Goal: Task Accomplishment & Management: Manage account settings

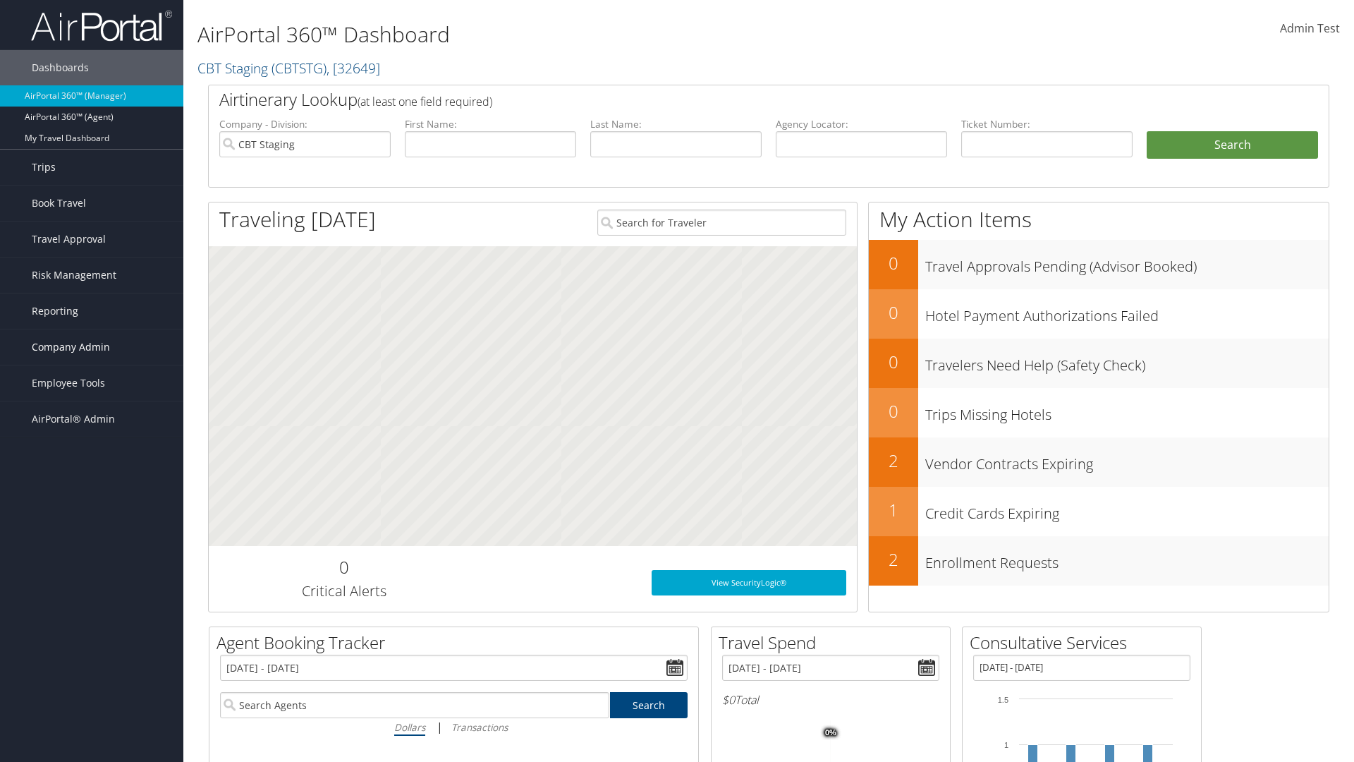
click at [92, 347] on span "Company Admin" at bounding box center [71, 346] width 78 height 35
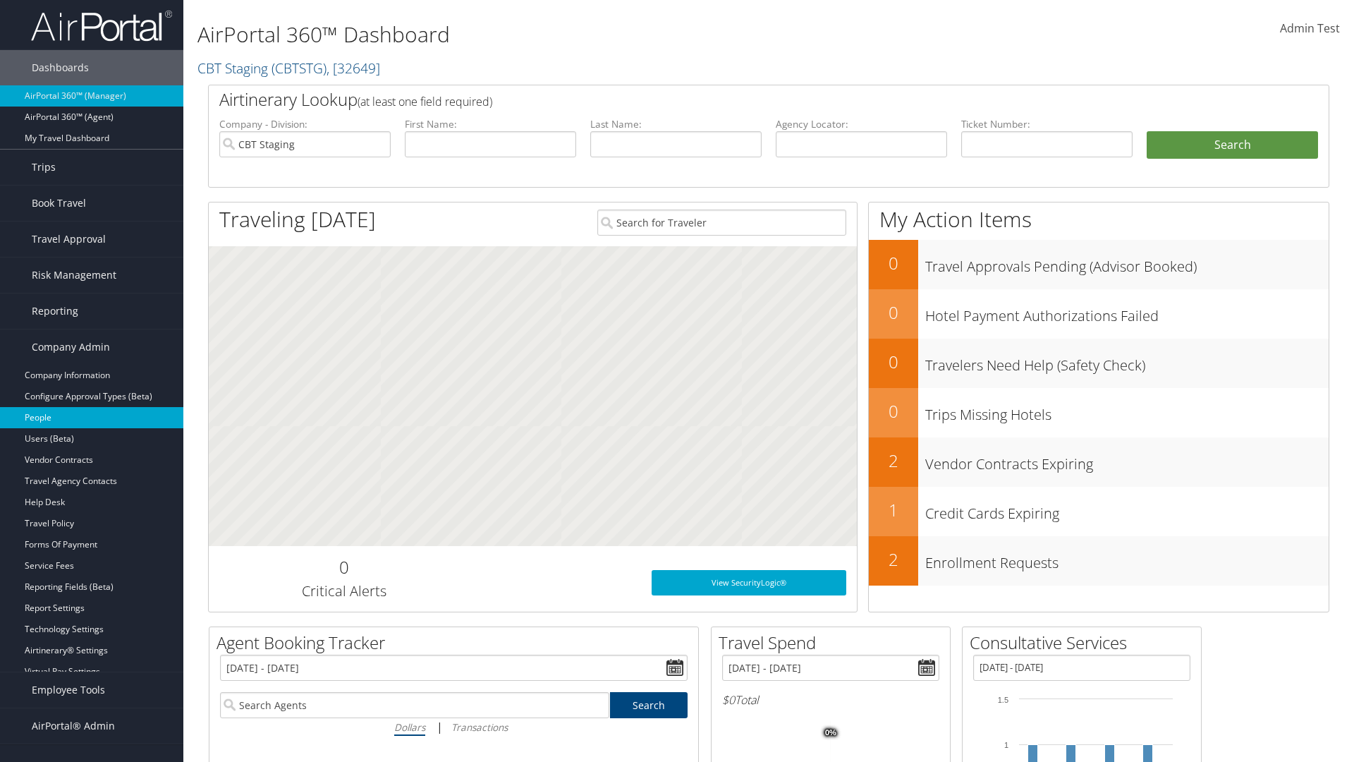
click at [92, 418] on link "People" at bounding box center [91, 417] width 183 height 21
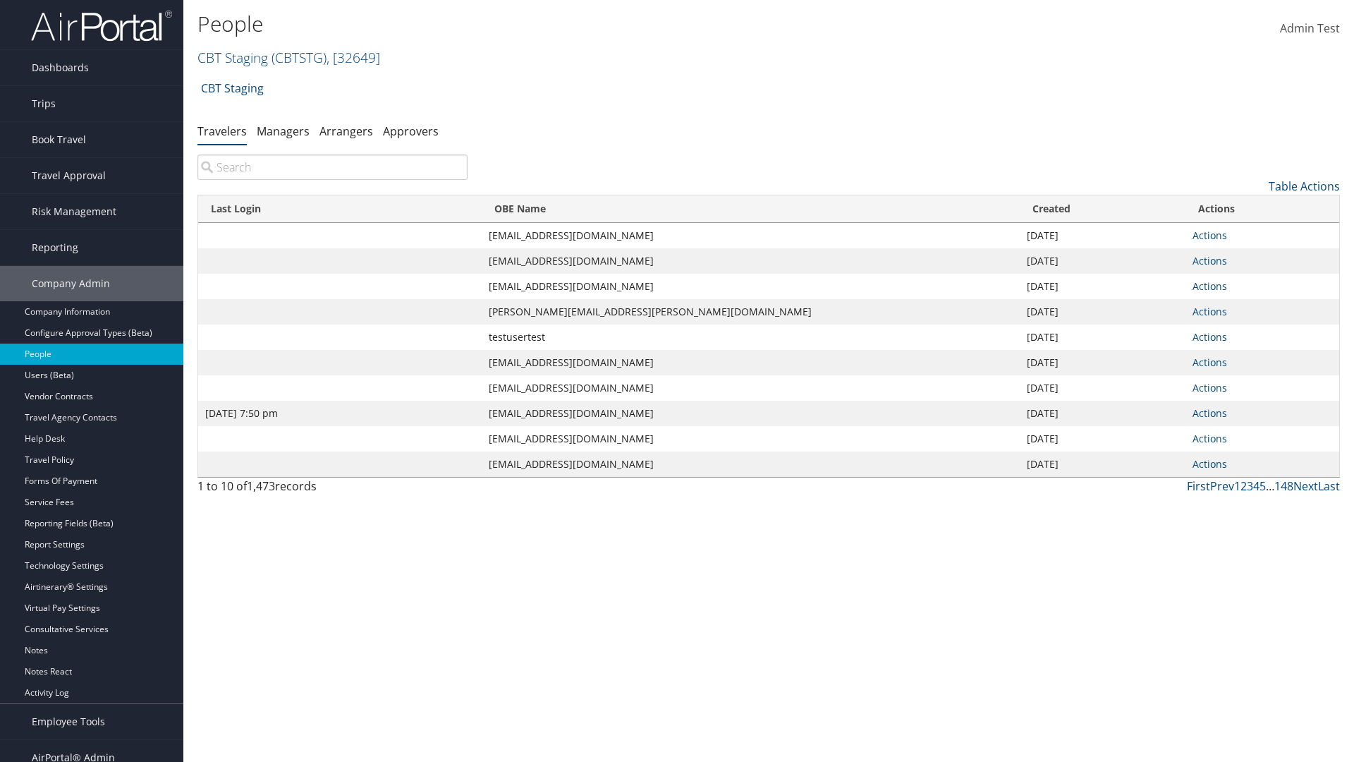
click at [332, 167] on input "search" at bounding box center [332, 166] width 270 height 25
type input "Jan 9, 2024 7:50 pm"
